Goal: Information Seeking & Learning: Find specific fact

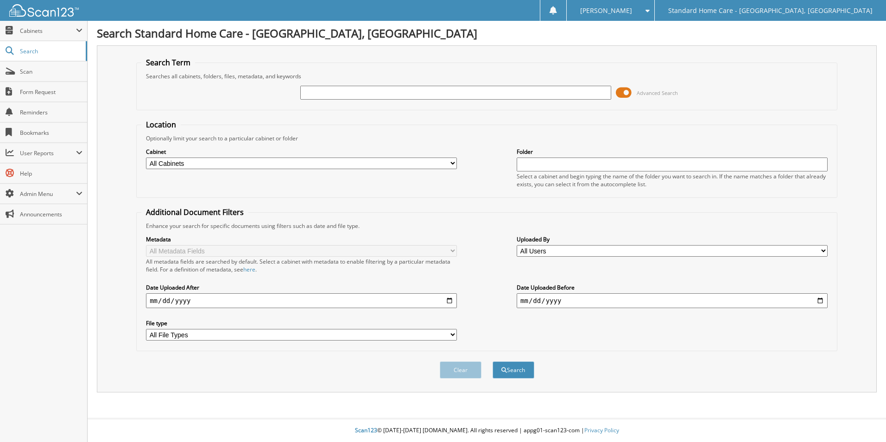
type input "h"
type input "donna"
click at [493, 362] on button "Search" at bounding box center [514, 370] width 42 height 17
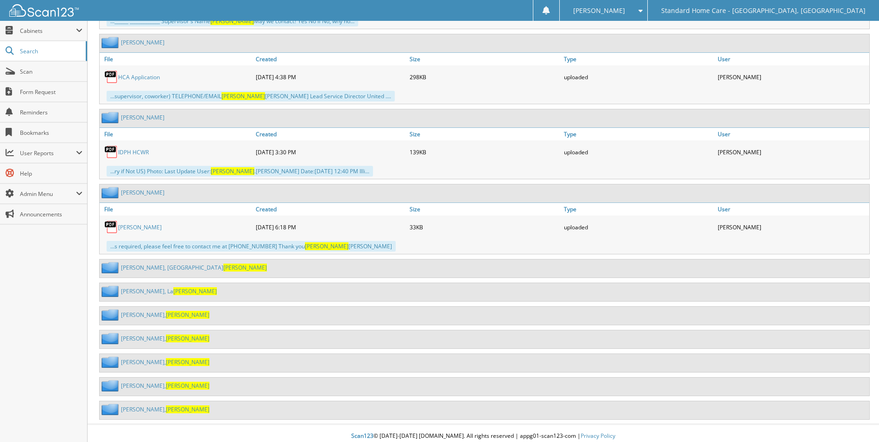
scroll to position [668, 0]
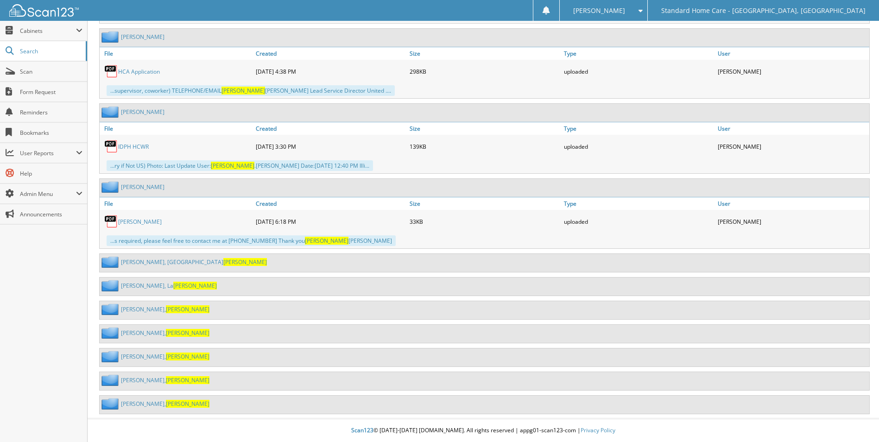
click at [131, 379] on link "Harris, Donna" at bounding box center [165, 380] width 89 height 8
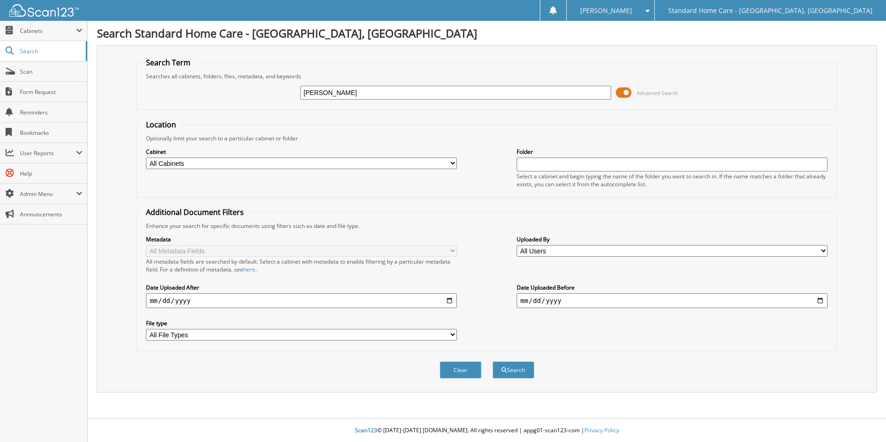
type input "garrett"
click at [493, 362] on button "Search" at bounding box center [514, 370] width 42 height 17
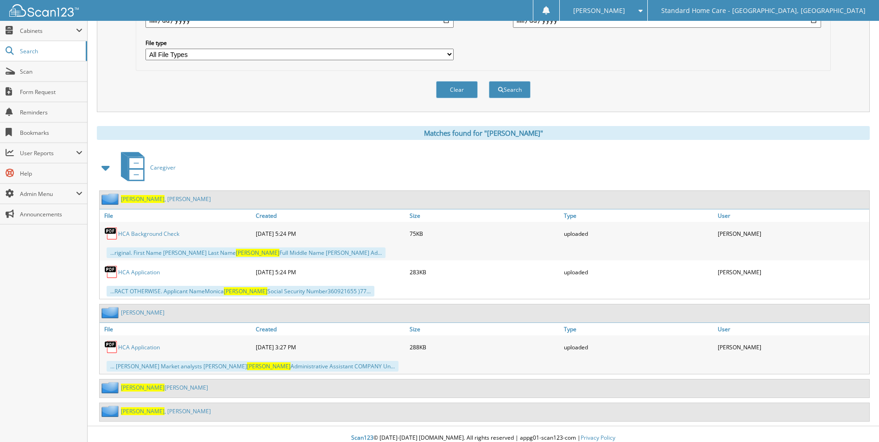
scroll to position [288, 0]
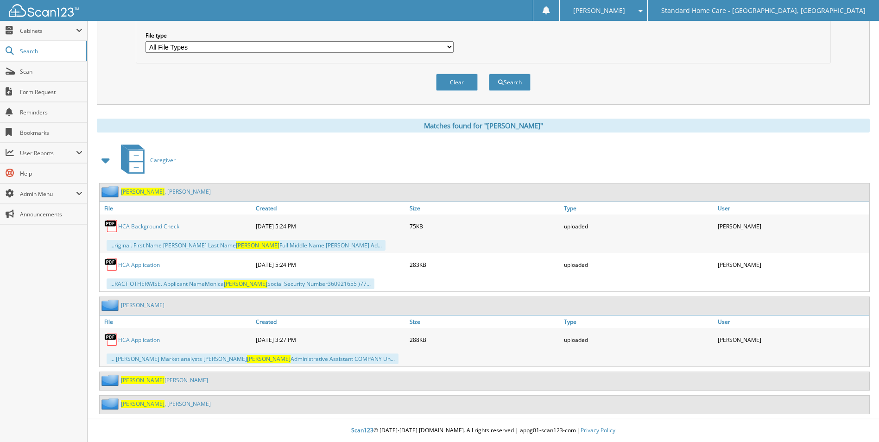
click at [147, 381] on link "[PERSON_NAME] e, [PERSON_NAME]" at bounding box center [164, 380] width 87 height 8
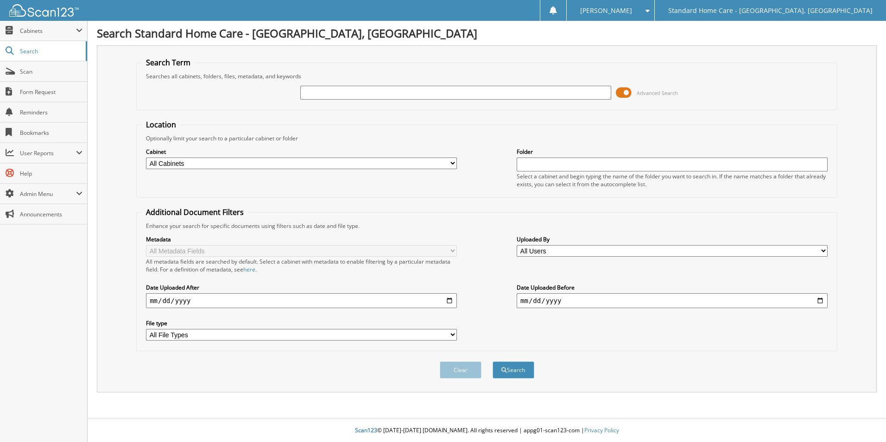
drag, startPoint x: 0, startPoint y: 0, endPoint x: 375, endPoint y: 98, distance: 387.5
click at [375, 98] on input "text" at bounding box center [455, 93] width 311 height 14
type input "dixon"
click at [493, 362] on button "Search" at bounding box center [514, 370] width 42 height 17
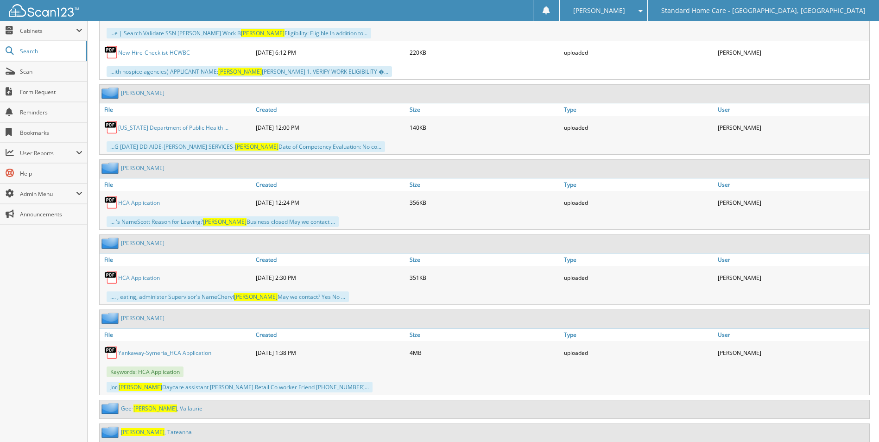
scroll to position [1097, 0]
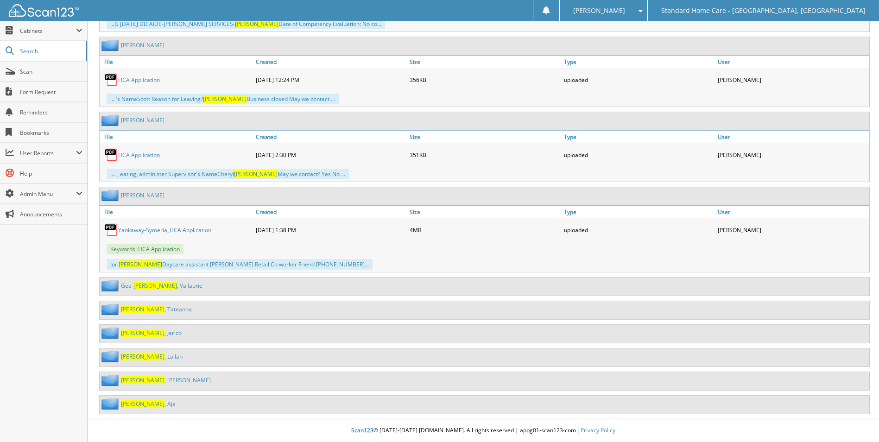
click at [142, 331] on link "Dixon , Jerico" at bounding box center [151, 333] width 61 height 8
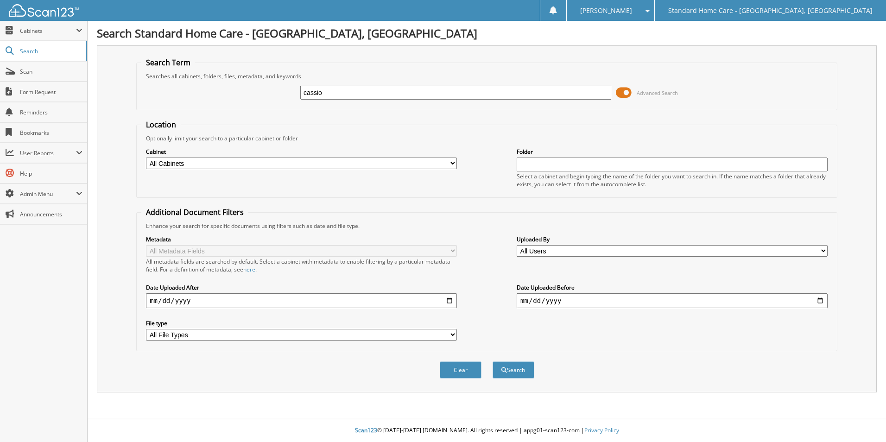
type input "cassio"
click at [493, 362] on button "Search" at bounding box center [514, 370] width 42 height 17
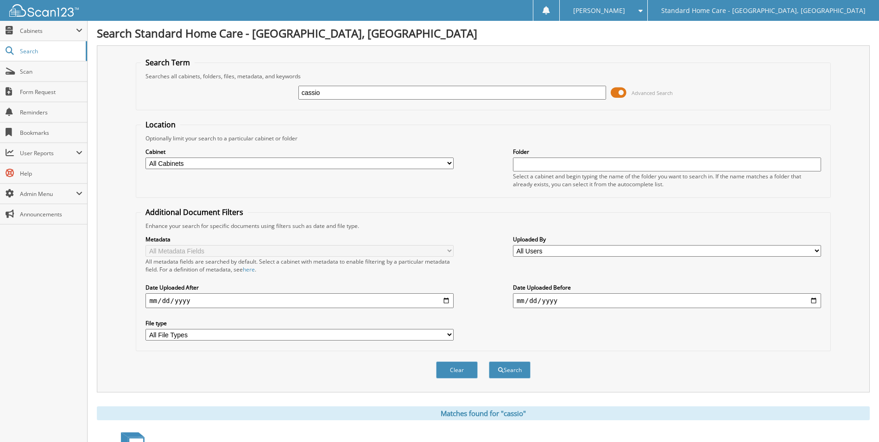
click at [399, 93] on input "cassio" at bounding box center [452, 93] width 308 height 14
type input "donna"
click at [489, 362] on button "Search" at bounding box center [510, 370] width 42 height 17
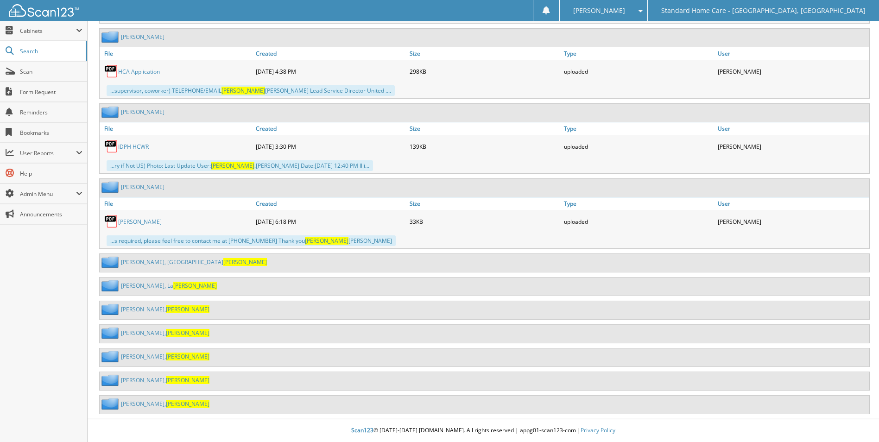
scroll to position [668, 0]
click at [131, 376] on link "Harris, Donna" at bounding box center [165, 380] width 89 height 8
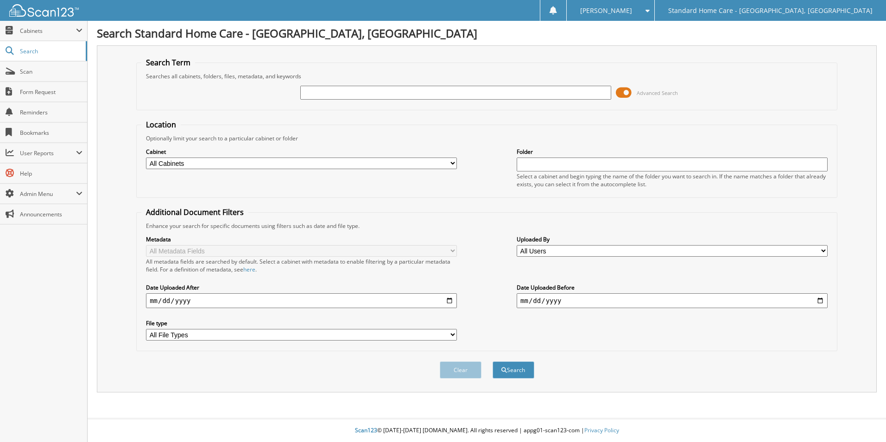
click at [559, 95] on input "text" at bounding box center [455, 93] width 311 height 14
type input "rashad"
click at [493, 362] on button "Search" at bounding box center [514, 370] width 42 height 17
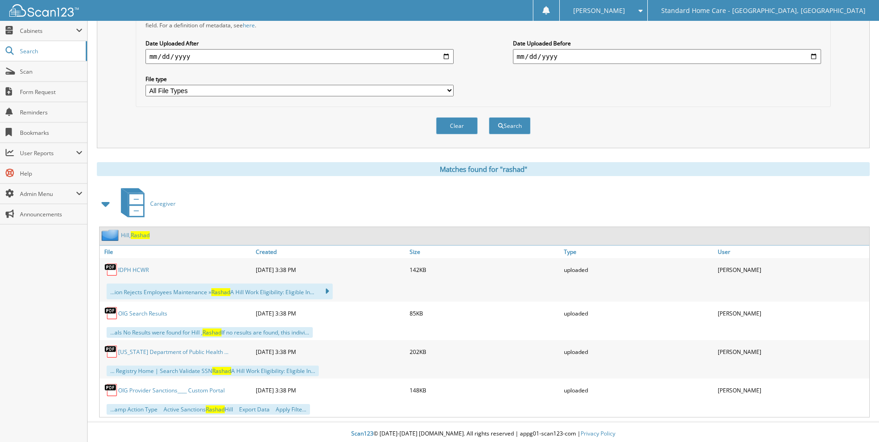
scroll to position [248, 0]
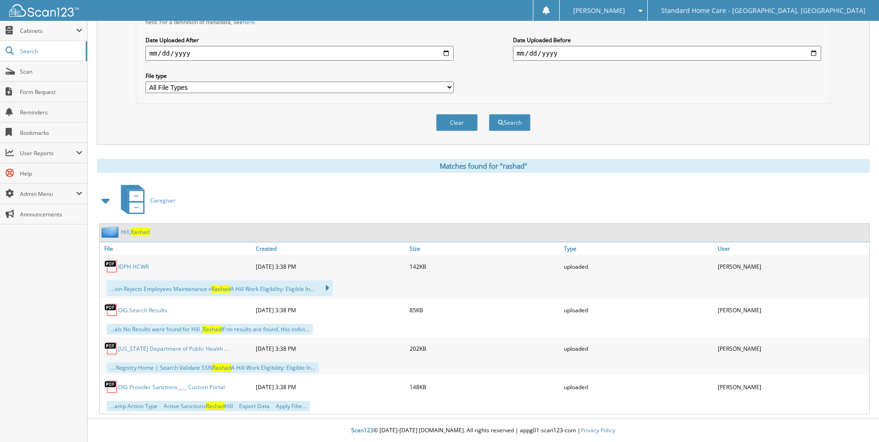
click at [134, 228] on span "Rashad" at bounding box center [140, 232] width 19 height 8
